Goal: Task Accomplishment & Management: Use online tool/utility

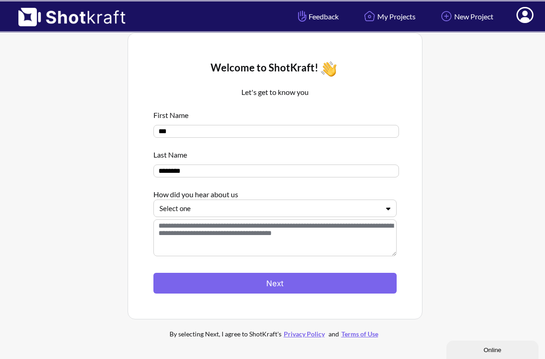
click at [278, 209] on div at bounding box center [270, 208] width 220 height 11
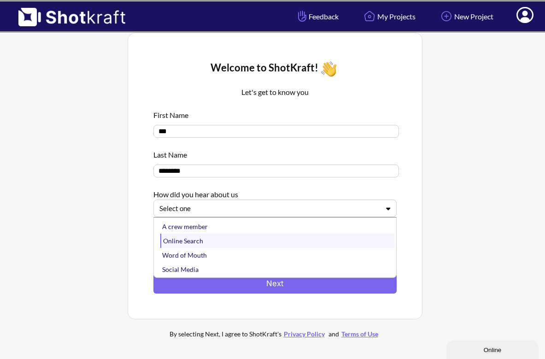
click at [270, 245] on div "Online Search" at bounding box center [277, 241] width 234 height 14
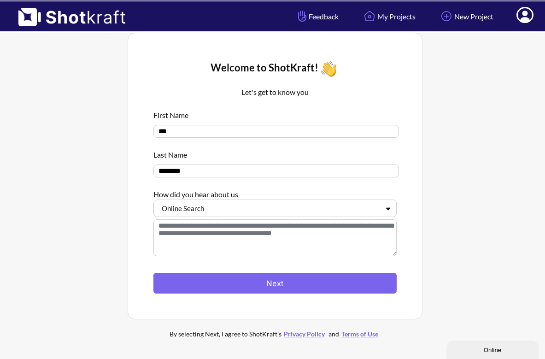
drag, startPoint x: 222, startPoint y: 175, endPoint x: 163, endPoint y: 174, distance: 59.0
click at [163, 174] on input "********" at bounding box center [277, 171] width 246 height 13
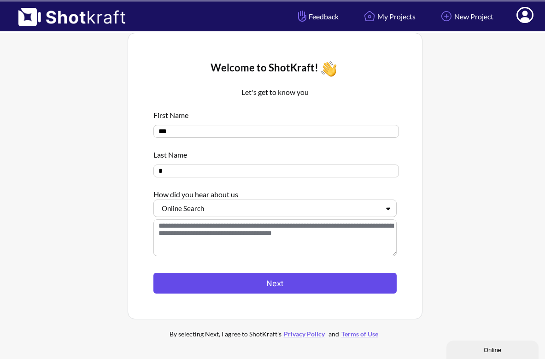
type input "*"
click at [260, 287] on button "Next" at bounding box center [275, 283] width 243 height 21
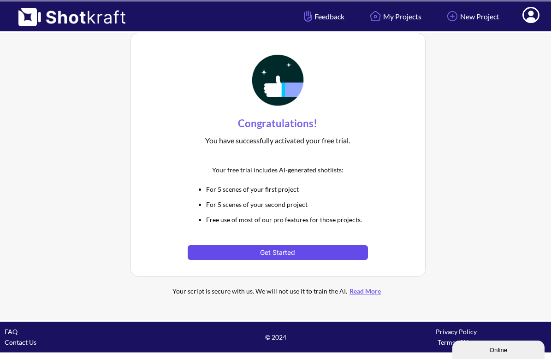
click at [296, 249] on button "Get Started" at bounding box center [278, 252] width 180 height 15
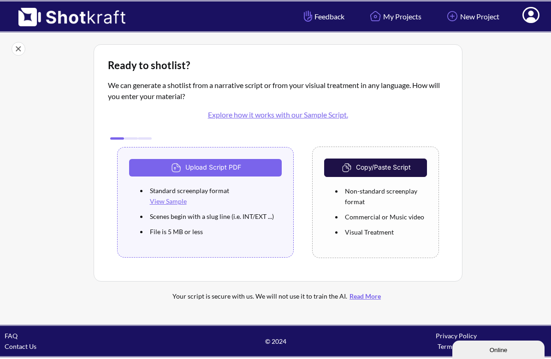
click at [384, 170] on button "Copy/Paste Script" at bounding box center [375, 168] width 102 height 18
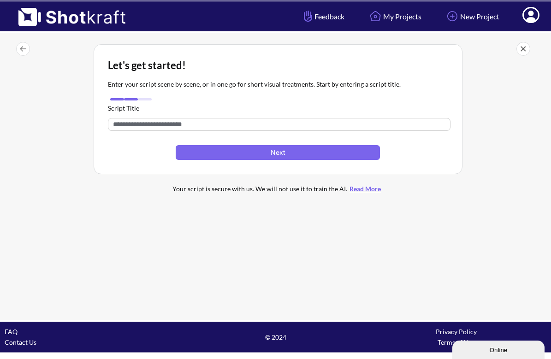
click at [290, 132] on span at bounding box center [278, 124] width 340 height 22
